Goal: Task Accomplishment & Management: Manage account settings

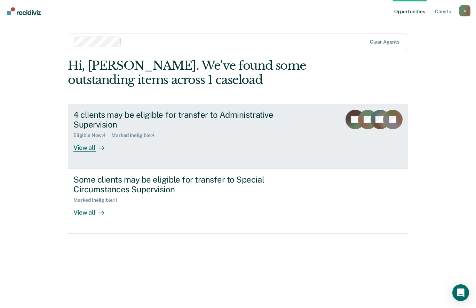
click at [293, 116] on div "4 clients may be eligible for transfer to Administrative Supervision" at bounding box center [195, 120] width 244 height 20
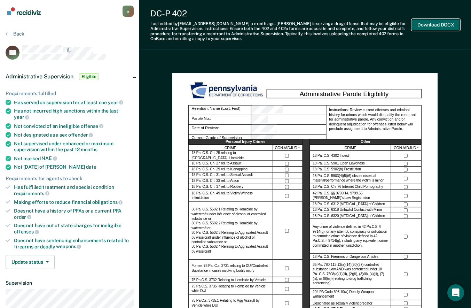
click at [432, 23] on button "Download DOCX" at bounding box center [436, 24] width 48 height 11
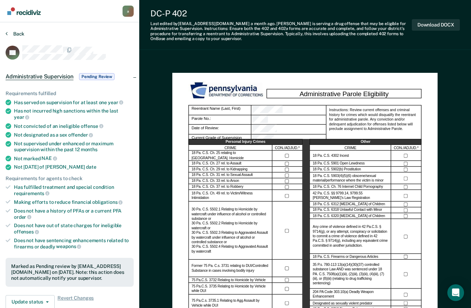
click at [22, 34] on button "Back" at bounding box center [15, 34] width 19 height 6
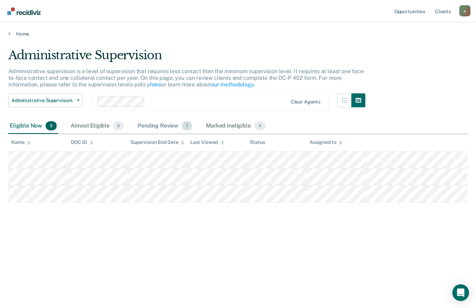
click at [167, 126] on div "Pending Review 1" at bounding box center [165, 125] width 57 height 15
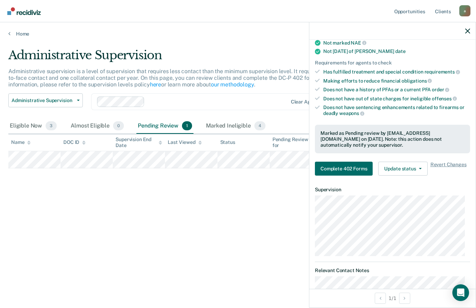
scroll to position [228, 0]
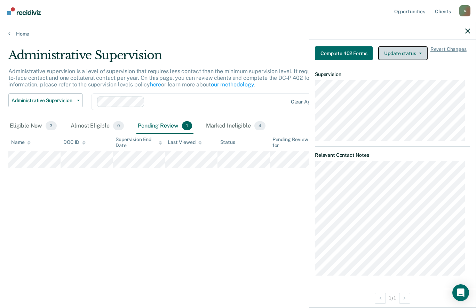
click at [413, 49] on button "Update status" at bounding box center [403, 53] width 49 height 14
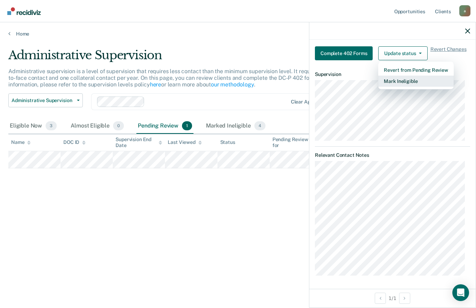
click at [430, 79] on button "Mark Ineligible" at bounding box center [416, 81] width 75 height 11
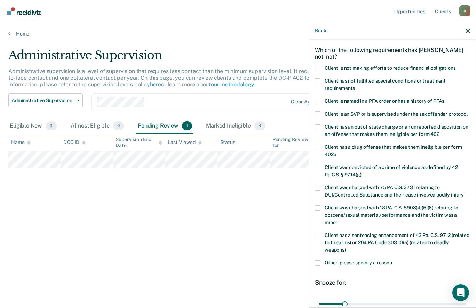
scroll to position [28, 0]
click at [315, 66] on span at bounding box center [318, 68] width 6 height 6
click at [456, 65] on input "Client is not making efforts to reduce financial obligations" at bounding box center [456, 65] width 0 height 0
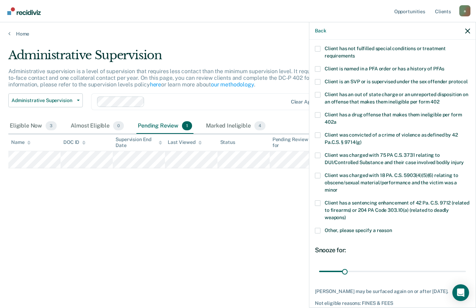
scroll to position [60, 0]
click at [324, 234] on label "Other, please specify a reason" at bounding box center [392, 230] width 155 height 7
click at [393, 227] on input "Other, please specify a reason" at bounding box center [393, 227] width 0 height 0
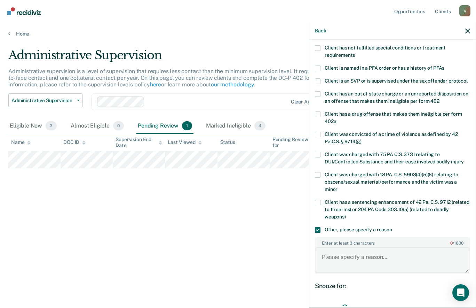
click at [380, 264] on textarea "Enter at least 3 characters 0 / 1600" at bounding box center [393, 260] width 154 height 26
type textarea "s"
type textarea "SATISFACTORY ADJUSTMENT PERIOD"
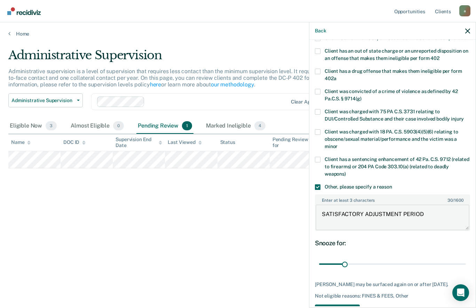
scroll to position [135, 0]
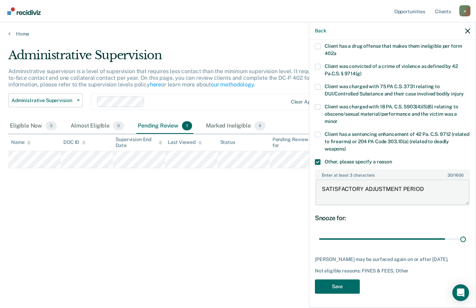
type input "180"
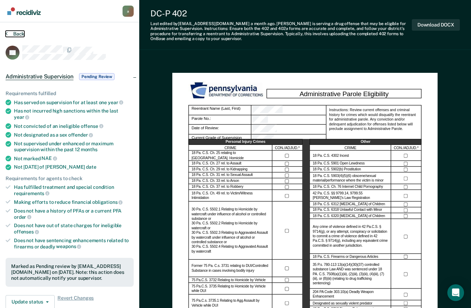
click at [21, 34] on button "Back" at bounding box center [15, 34] width 19 height 6
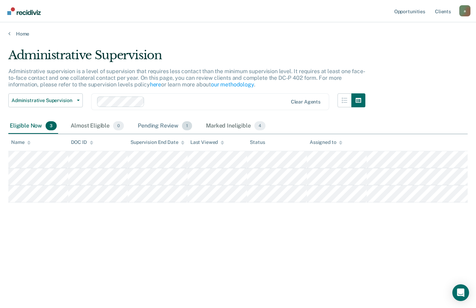
click at [170, 129] on div "Pending Review 1" at bounding box center [165, 125] width 57 height 15
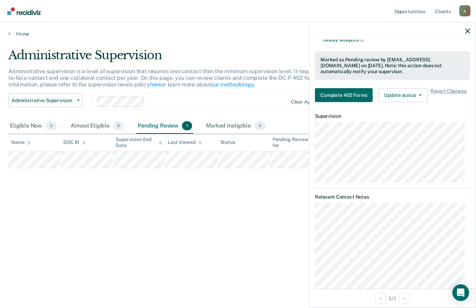
scroll to position [197, 0]
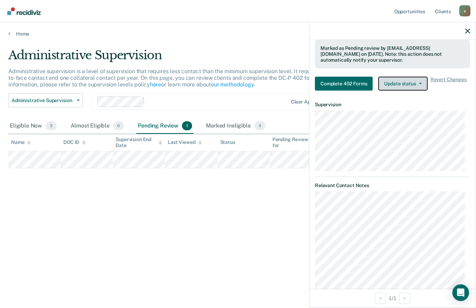
click at [414, 79] on button "Update status" at bounding box center [403, 84] width 49 height 14
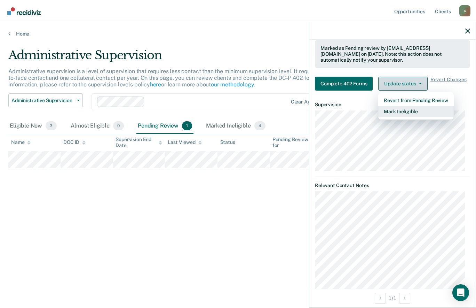
click at [435, 108] on button "Mark Ineligible" at bounding box center [416, 111] width 75 height 11
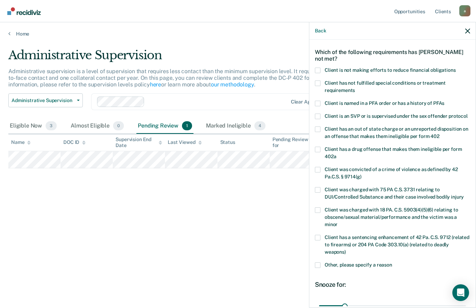
scroll to position [25, 0]
click at [316, 69] on span at bounding box center [318, 70] width 6 height 6
click at [456, 67] on input "Client is not making efforts to reduce financial obligations" at bounding box center [456, 67] width 0 height 0
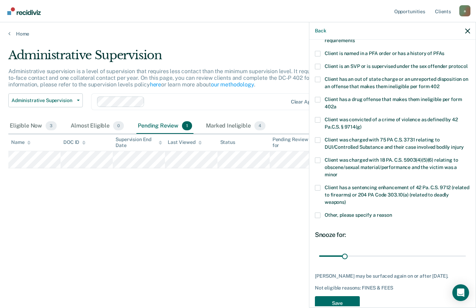
scroll to position [98, 0]
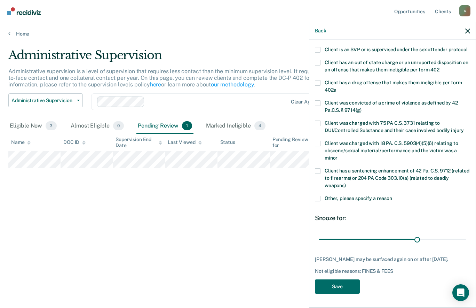
type input "123"
click at [322, 201] on label "Other, please specify a reason" at bounding box center [392, 199] width 155 height 7
click at [393, 196] on input "Other, please specify a reason" at bounding box center [393, 196] width 0 height 0
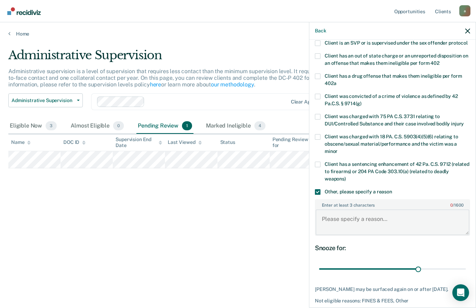
click at [370, 227] on textarea "Enter at least 3 characters 0 / 1600" at bounding box center [393, 222] width 154 height 26
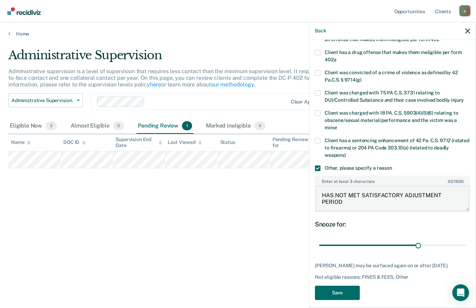
scroll to position [135, 0]
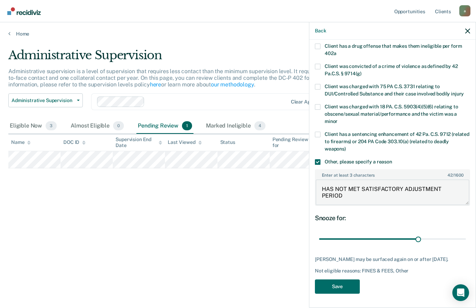
type textarea "HAS NOT MET SATISFACTORY ADJUSTMENT PERIOD"
click at [349, 280] on button "Save" at bounding box center [337, 286] width 45 height 14
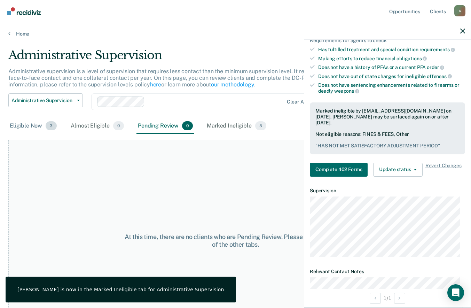
click at [46, 127] on span "3" at bounding box center [51, 125] width 11 height 9
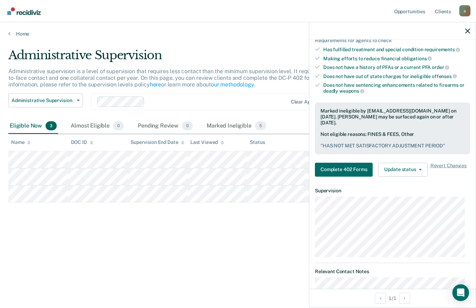
click at [468, 30] on icon "button" at bounding box center [468, 31] width 5 height 5
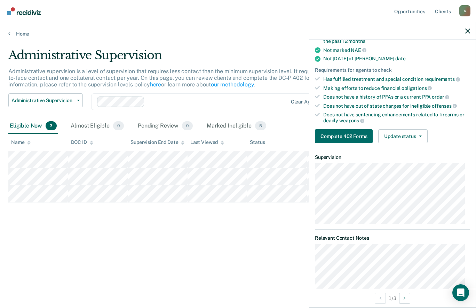
scroll to position [105, 0]
click at [411, 135] on button "Update status" at bounding box center [403, 137] width 49 height 14
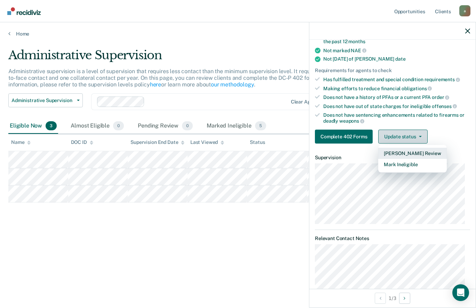
click at [428, 166] on button "Mark Ineligible" at bounding box center [413, 164] width 68 height 11
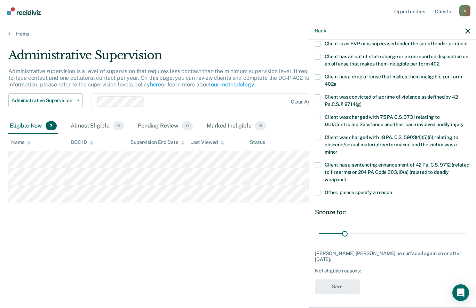
scroll to position [98, 0]
click at [322, 197] on label "Other, please specify a reason" at bounding box center [392, 193] width 155 height 7
click at [393, 190] on input "Other, please specify a reason" at bounding box center [393, 190] width 0 height 0
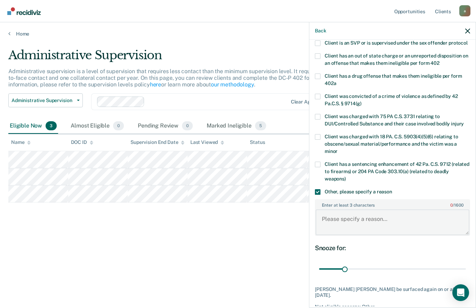
click at [400, 228] on textarea "Enter at least 3 characters 0 / 1600" at bounding box center [393, 222] width 154 height 26
type textarea "REENTRANT HAS NOT MET THE SATISFACTORY ADJUSTMENT PERIOD."
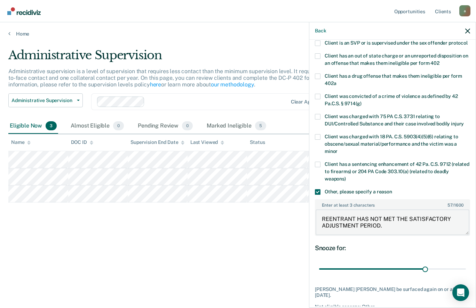
type input "132"
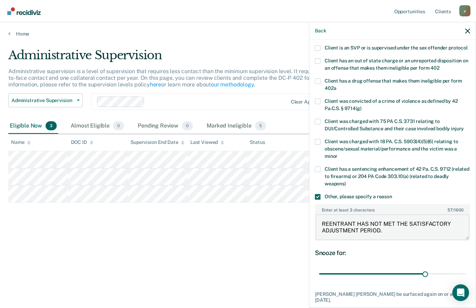
scroll to position [141, 0]
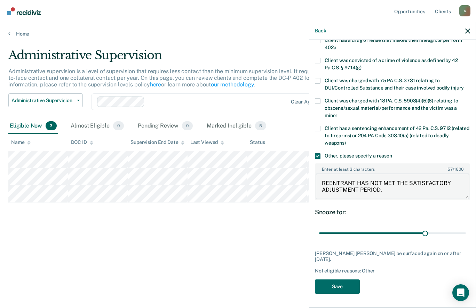
type textarea "REENTRANT HAS NOT MET THE SATISFACTORY ADJUSTMENT PERIOD."
click at [352, 286] on button "Save" at bounding box center [337, 286] width 45 height 14
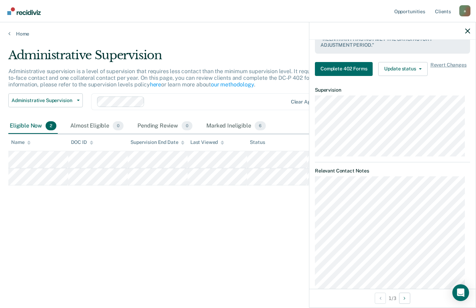
scroll to position [262, 0]
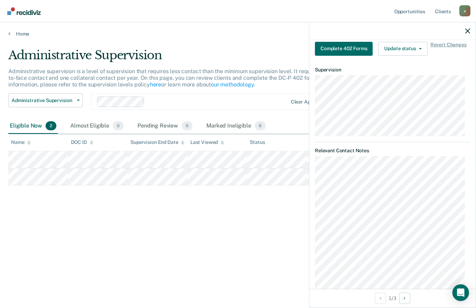
click at [468, 30] on icon "button" at bounding box center [468, 31] width 5 height 5
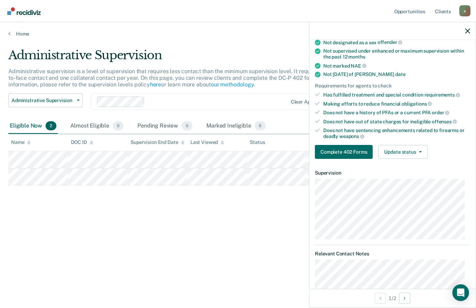
scroll to position [111, 0]
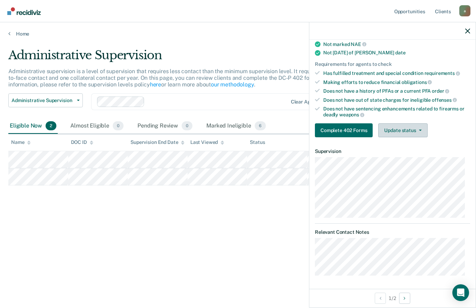
click at [414, 125] on button "Update status" at bounding box center [403, 130] width 49 height 14
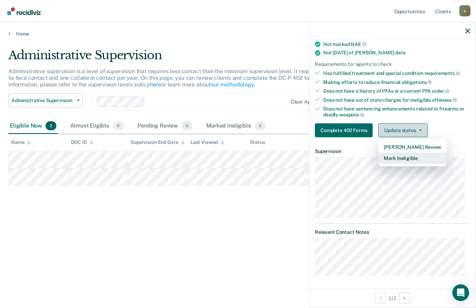
click at [433, 160] on button "Mark Ineligible" at bounding box center [413, 158] width 68 height 11
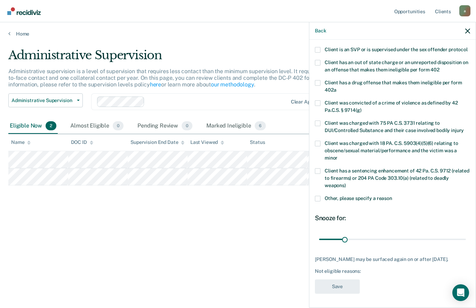
click at [320, 201] on span at bounding box center [318, 199] width 6 height 6
click at [393, 196] on input "Other, please specify a reason" at bounding box center [393, 196] width 0 height 0
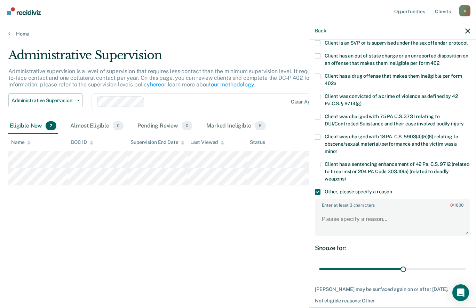
type input "104"
click at [407, 227] on textarea "Enter at least 3 characters 0 / 1600" at bounding box center [393, 222] width 154 height 26
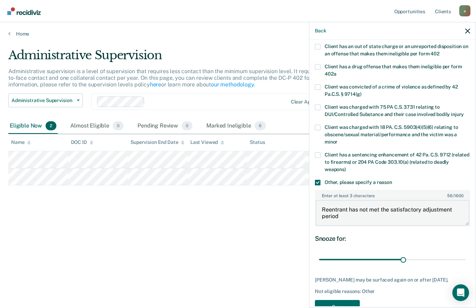
scroll to position [135, 0]
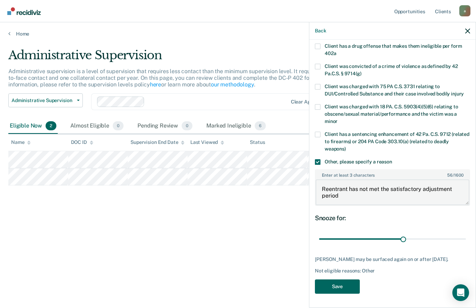
type textarea "Reentrant has not met the satisfactory adjustment period"
click at [354, 290] on button "Save" at bounding box center [337, 286] width 45 height 14
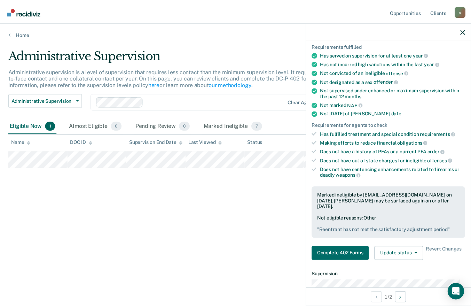
scroll to position [0, 0]
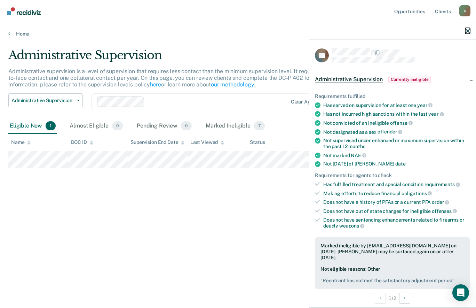
click at [469, 32] on icon "button" at bounding box center [468, 31] width 5 height 5
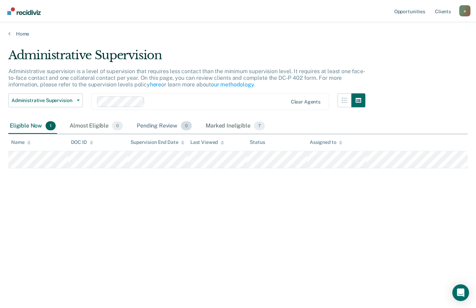
click at [161, 122] on div "Pending Review 0" at bounding box center [164, 125] width 58 height 15
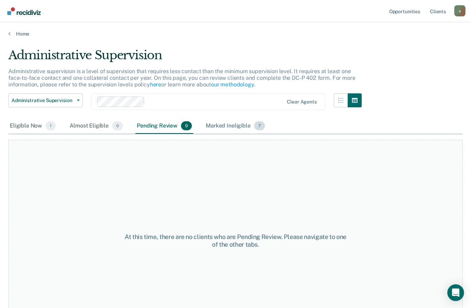
click at [228, 125] on div "Marked Ineligible 7" at bounding box center [235, 125] width 62 height 15
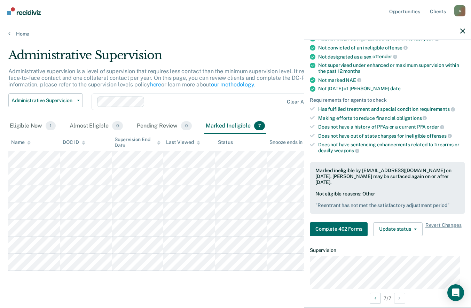
scroll to position [103, 0]
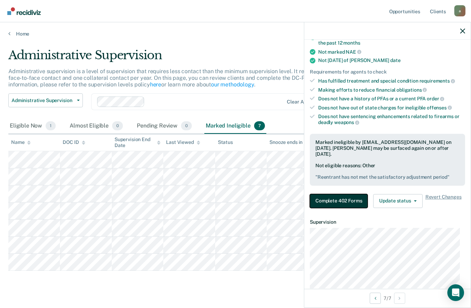
click at [355, 203] on button "Complete 402 Forms" at bounding box center [339, 201] width 58 height 14
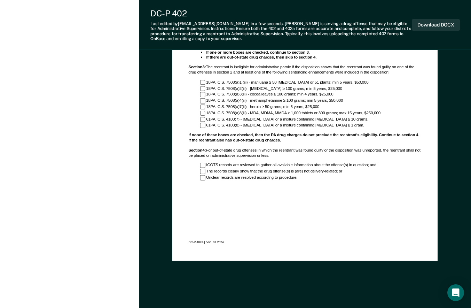
scroll to position [530, 0]
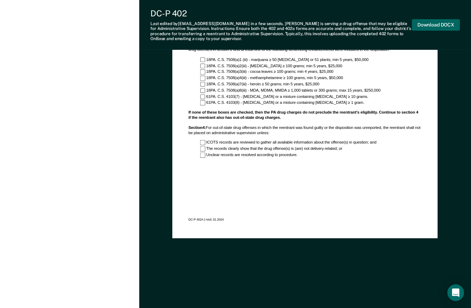
click at [449, 24] on button "Download DOCX" at bounding box center [436, 24] width 48 height 11
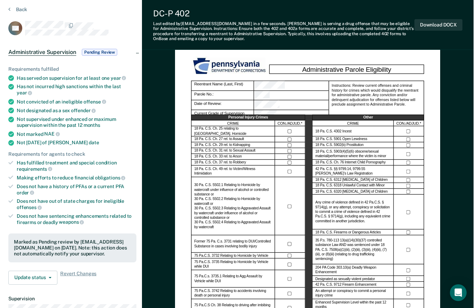
scroll to position [0, 0]
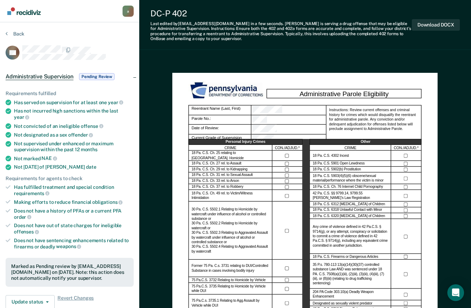
click at [22, 31] on button "Back" at bounding box center [15, 34] width 19 height 6
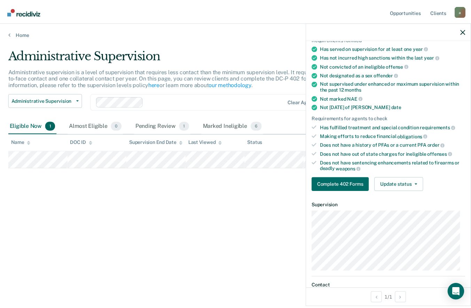
scroll to position [25, 0]
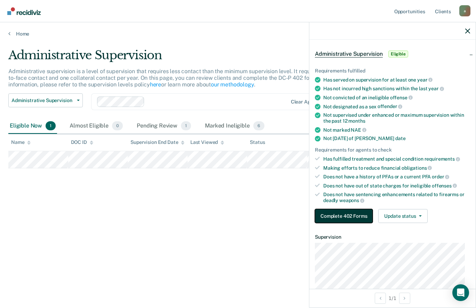
click at [357, 215] on button "Complete 402 Forms" at bounding box center [344, 216] width 58 height 14
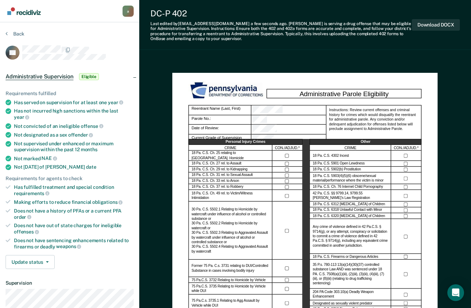
click at [19, 33] on button "Back" at bounding box center [15, 34] width 19 height 6
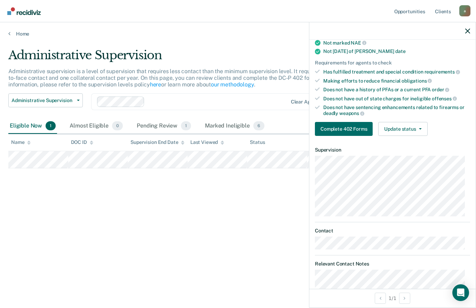
scroll to position [120, 0]
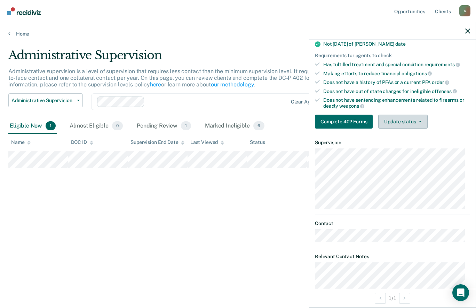
click at [412, 115] on button "Update status" at bounding box center [403, 122] width 49 height 14
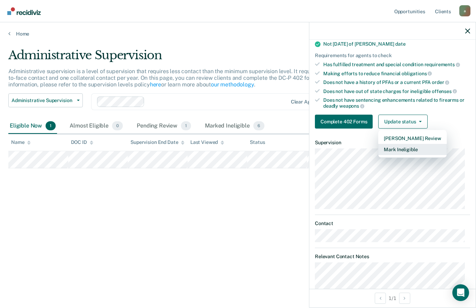
click at [426, 148] on button "Mark Ineligible" at bounding box center [413, 149] width 68 height 11
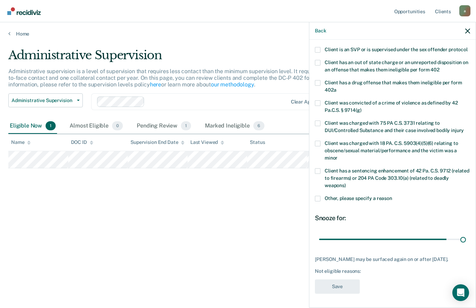
type input "180"
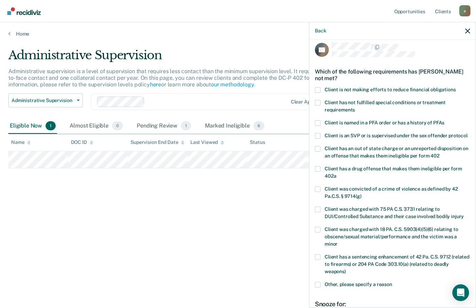
scroll to position [0, 0]
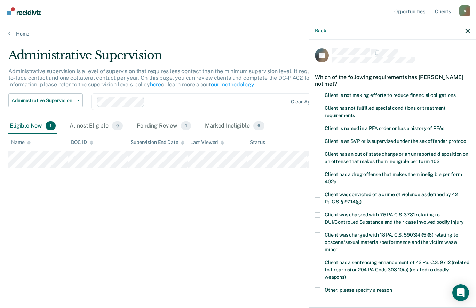
click at [318, 107] on span at bounding box center [318, 109] width 6 height 6
click at [355, 113] on input "Client has not fulfilled special conditions or treatment requirements" at bounding box center [355, 113] width 0 height 0
click at [319, 106] on span at bounding box center [318, 109] width 6 height 6
click at [355, 113] on input "Client has not fulfilled special conditions or treatment requirements" at bounding box center [355, 113] width 0 height 0
click at [316, 93] on span at bounding box center [318, 96] width 6 height 6
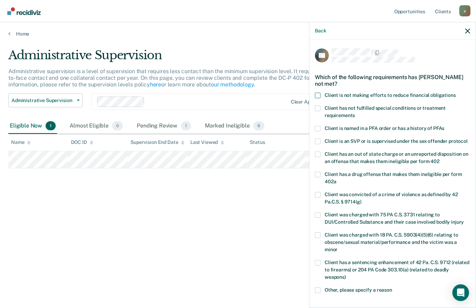
click at [456, 93] on input "Client is not making efforts to reduce financial obligations" at bounding box center [456, 93] width 0 height 0
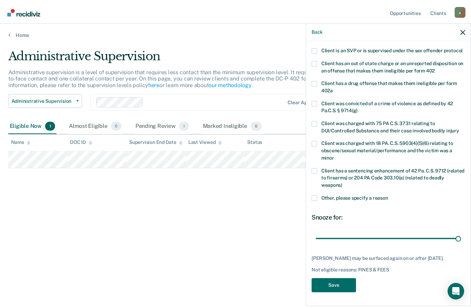
scroll to position [98, 0]
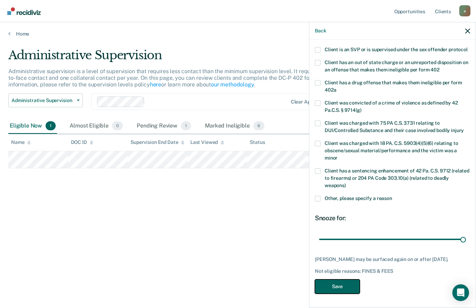
click at [354, 290] on button "Save" at bounding box center [337, 286] width 45 height 14
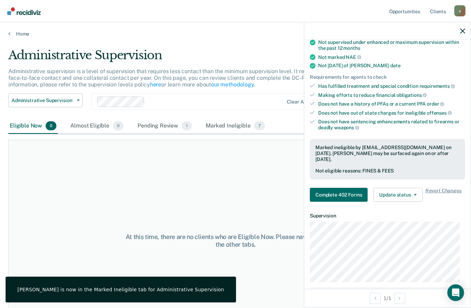
click at [460, 29] on icon "button" at bounding box center [462, 31] width 5 height 5
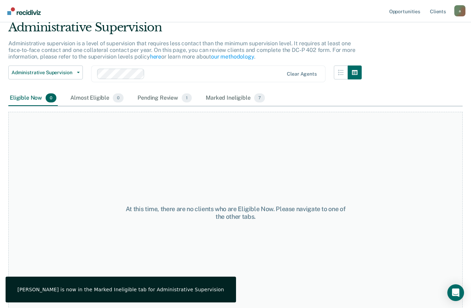
scroll to position [34, 0]
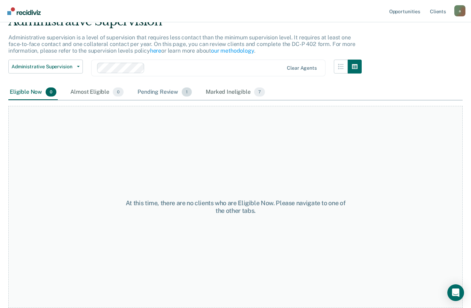
click at [174, 88] on div "Pending Review 1" at bounding box center [164, 92] width 57 height 15
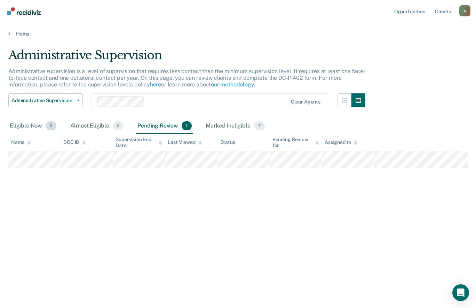
click at [38, 127] on div "Eligible Now 0" at bounding box center [32, 125] width 49 height 15
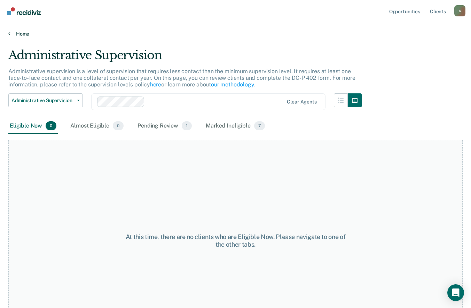
click at [26, 31] on link "Home" at bounding box center [235, 34] width 455 height 6
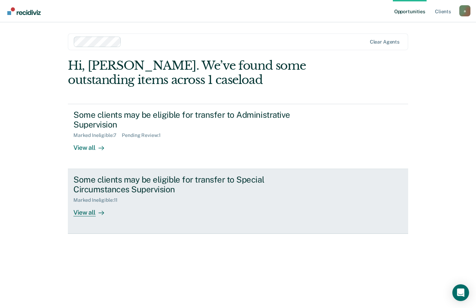
click at [239, 183] on div "Some clients may be eligible for transfer to Special Circumstances Supervision" at bounding box center [195, 184] width 244 height 20
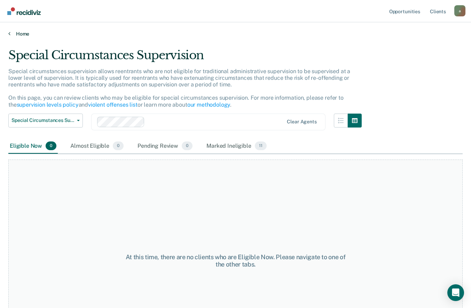
click at [22, 32] on link "Home" at bounding box center [235, 34] width 455 height 6
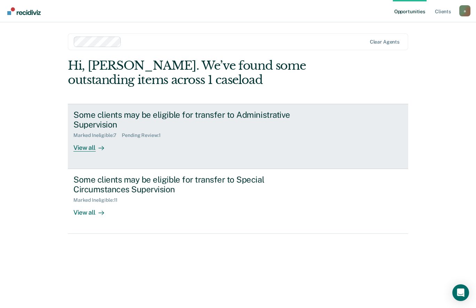
click at [238, 117] on div "Some clients may be eligible for transfer to Administrative Supervision" at bounding box center [195, 120] width 244 height 20
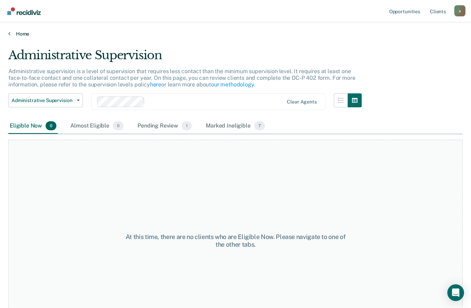
click at [22, 33] on link "Home" at bounding box center [235, 34] width 455 height 6
